Goal: Entertainment & Leisure: Browse casually

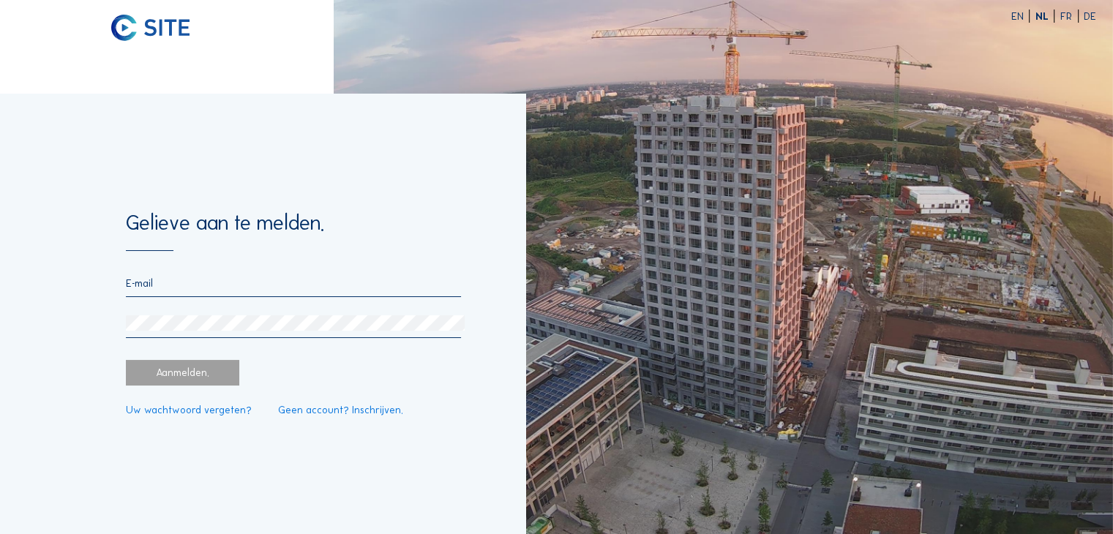
type input "[EMAIL_ADDRESS][DOMAIN_NAME]"
click at [187, 380] on div "Aanmelden." at bounding box center [182, 372] width 113 height 25
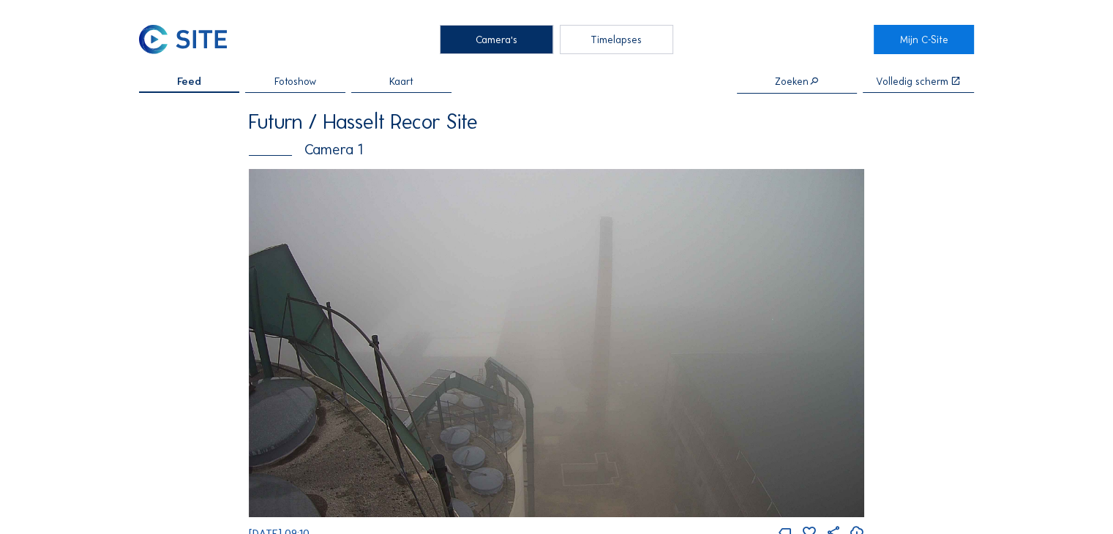
click at [788, 86] on input "text" at bounding box center [797, 81] width 120 height 12
click at [293, 91] on div "Fotoshow" at bounding box center [295, 85] width 100 height 18
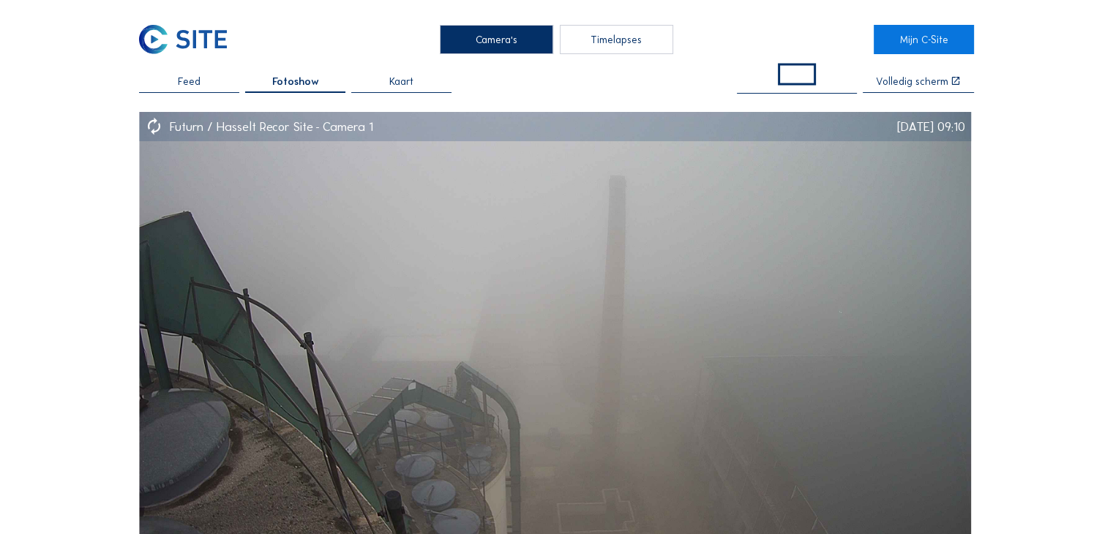
click at [606, 38] on div "Timelapses" at bounding box center [616, 39] width 113 height 29
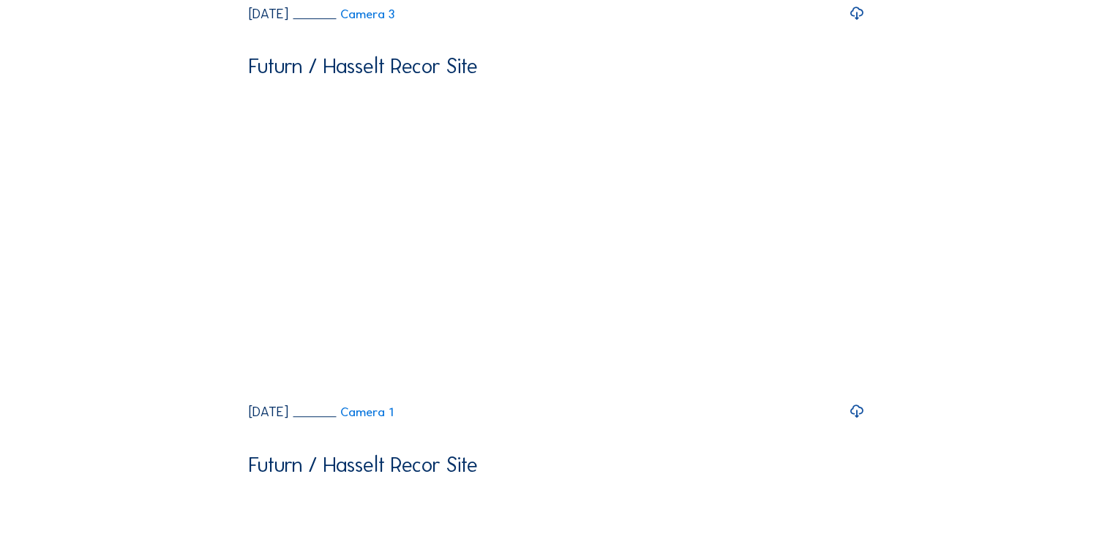
scroll to position [878, 0]
